Goal: Navigation & Orientation: Find specific page/section

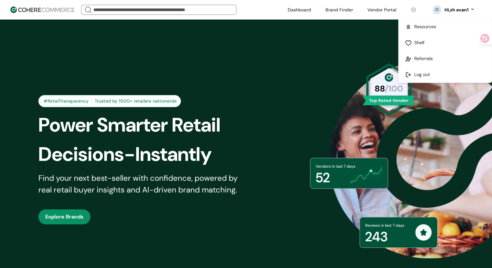
click at [465, 8] on div "Hi, zh evan1" at bounding box center [456, 10] width 24 height 7
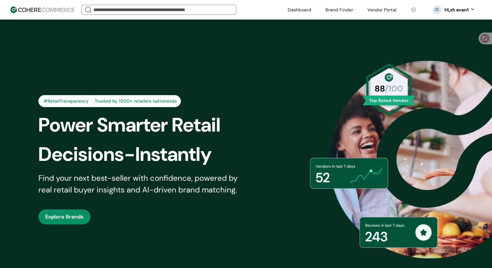
click at [296, 13] on link at bounding box center [299, 10] width 31 height 10
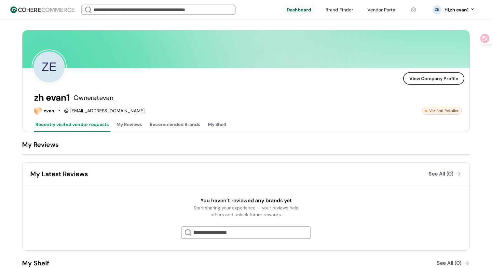
click at [133, 123] on button "My Reviews" at bounding box center [129, 124] width 28 height 13
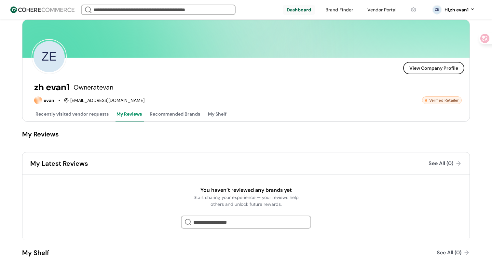
click at [175, 112] on button "Recommended Brands" at bounding box center [174, 114] width 53 height 13
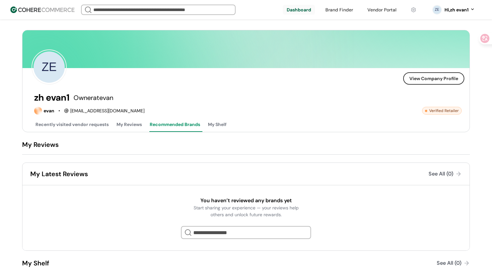
click at [210, 123] on button "My Shelf" at bounding box center [216, 124] width 21 height 13
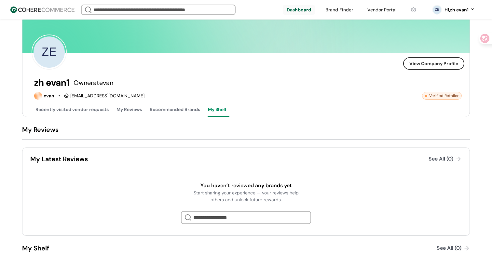
click at [180, 109] on button "Recommended Brands" at bounding box center [174, 109] width 53 height 13
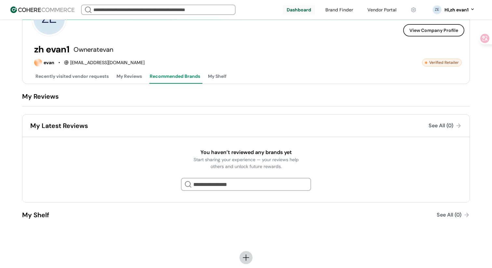
click at [121, 74] on button "My Reviews" at bounding box center [129, 76] width 28 height 13
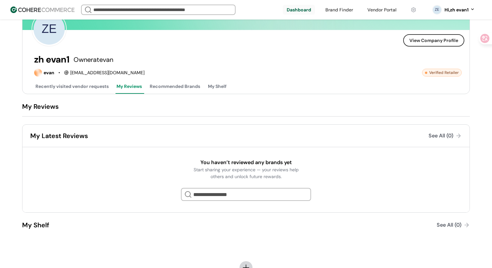
scroll to position [10, 0]
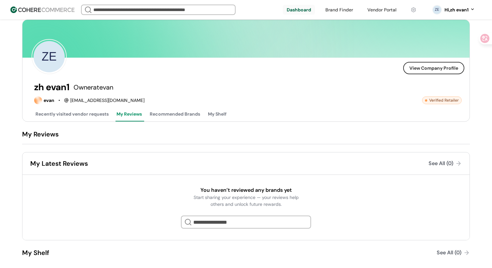
click at [95, 114] on button "Recently visited vendor requests" at bounding box center [72, 114] width 76 height 13
click at [127, 113] on button "My Reviews" at bounding box center [129, 114] width 28 height 13
click at [99, 110] on button "Recently visited vendor requests" at bounding box center [72, 114] width 76 height 13
click at [140, 115] on button "My Reviews" at bounding box center [129, 114] width 28 height 13
click at [169, 115] on button "Recommended Brands" at bounding box center [174, 114] width 53 height 13
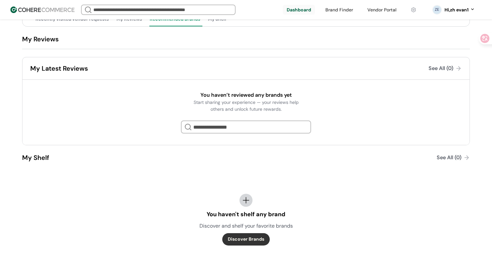
scroll to position [0, 0]
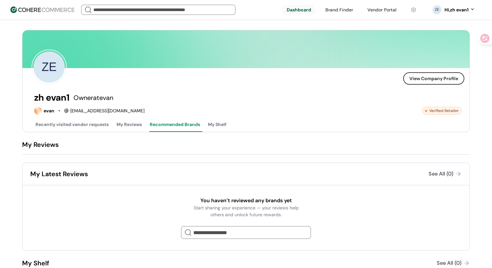
click at [216, 123] on button "My Shelf" at bounding box center [216, 124] width 21 height 13
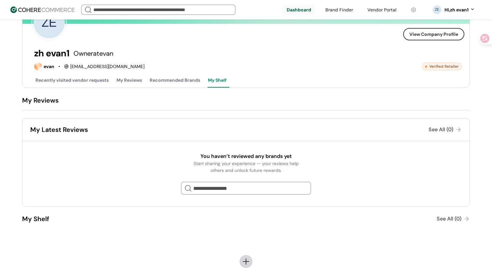
click at [182, 82] on button "Recommended Brands" at bounding box center [174, 80] width 53 height 13
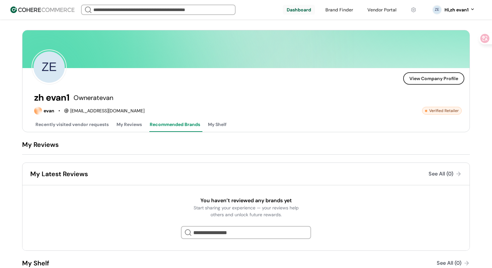
click at [133, 122] on button "My Reviews" at bounding box center [129, 124] width 28 height 13
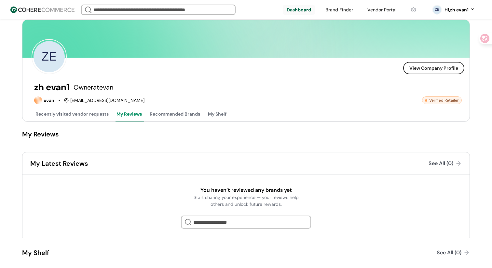
click at [100, 113] on button "Recently visited vendor requests" at bounding box center [72, 114] width 76 height 13
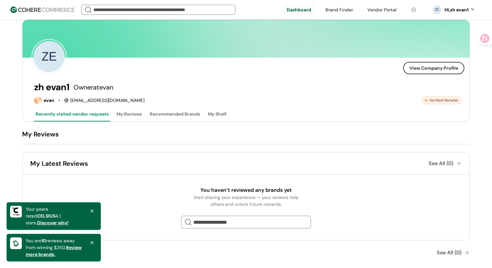
scroll to position [0, 0]
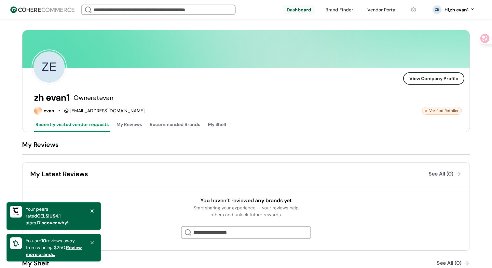
click at [47, 8] on img at bounding box center [42, 10] width 64 height 7
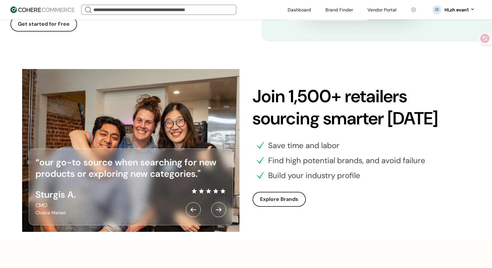
scroll to position [1881, 0]
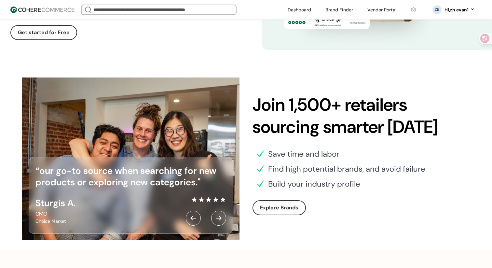
click at [220, 218] on div at bounding box center [218, 217] width 15 height 15
click at [194, 217] on div at bounding box center [193, 217] width 15 height 15
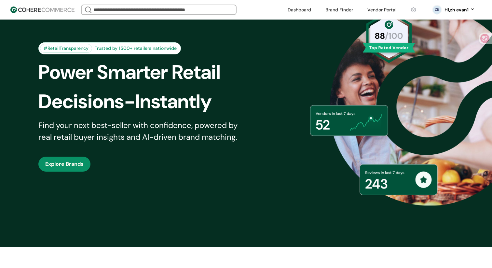
scroll to position [0, 0]
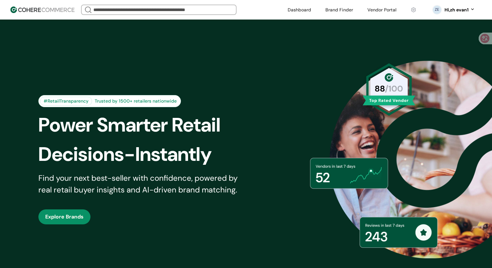
click at [344, 3] on header "We Came Up Empty Looks like there aren’t any matches at the moment. Refine your…" at bounding box center [246, 10] width 492 height 20
click at [344, 5] on link at bounding box center [338, 10] width 35 height 10
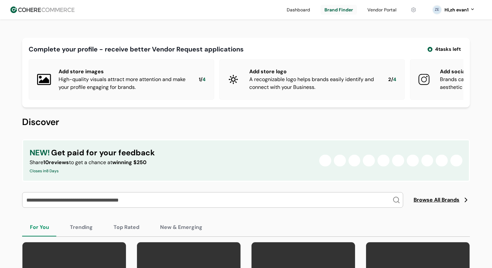
click at [380, 13] on link at bounding box center [381, 10] width 37 height 10
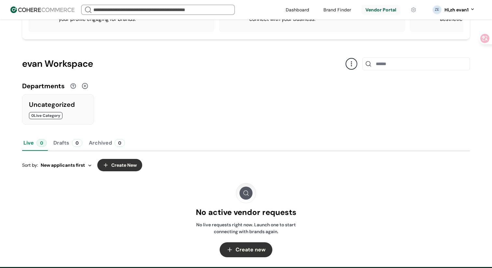
scroll to position [172, 0]
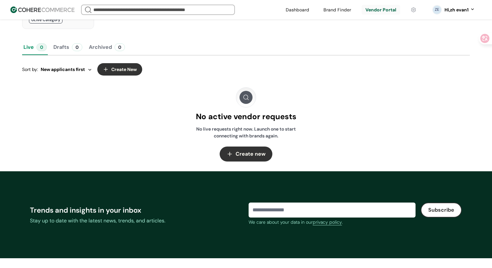
click at [66, 49] on button "Drafts 0" at bounding box center [68, 47] width 32 height 16
click at [102, 51] on button "Archived 0" at bounding box center [106, 47] width 39 height 16
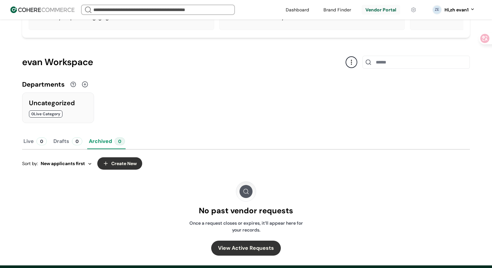
scroll to position [0, 0]
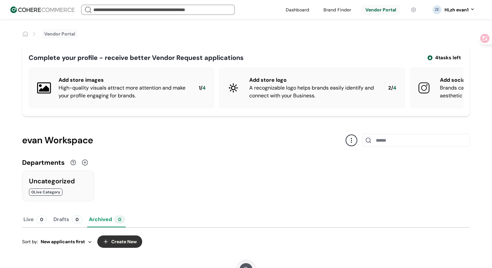
click at [56, 11] on img at bounding box center [42, 10] width 64 height 7
